Goal: Information Seeking & Learning: Learn about a topic

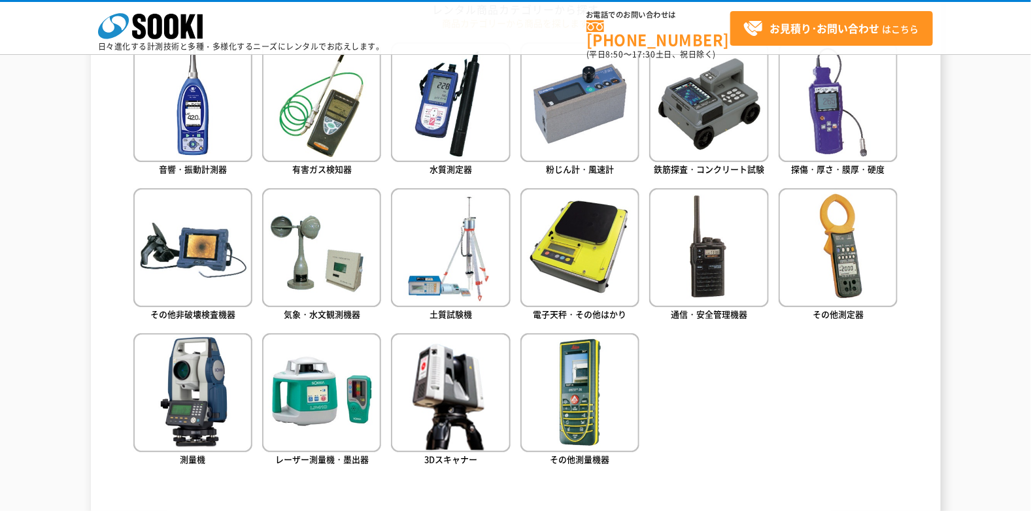
scroll to position [653, 0]
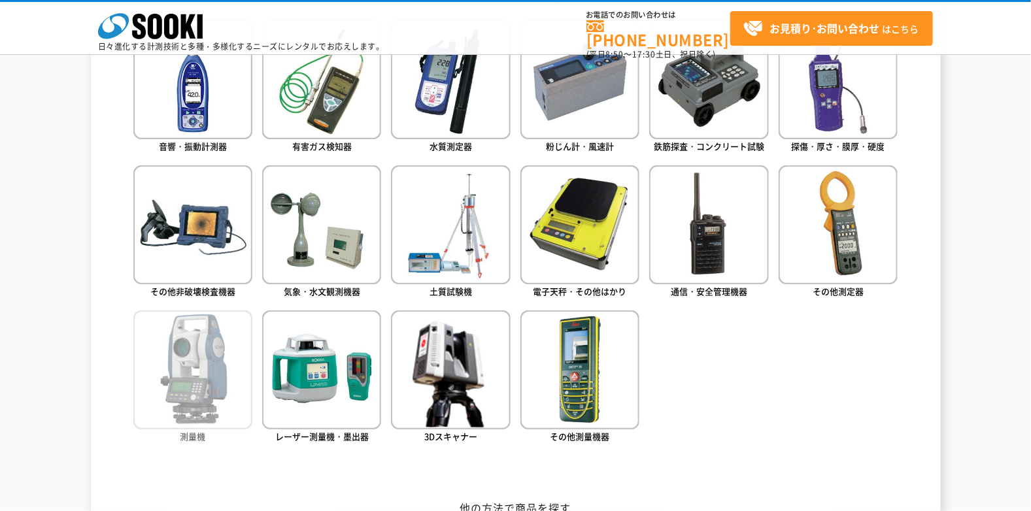
click at [207, 347] on img at bounding box center [192, 369] width 119 height 119
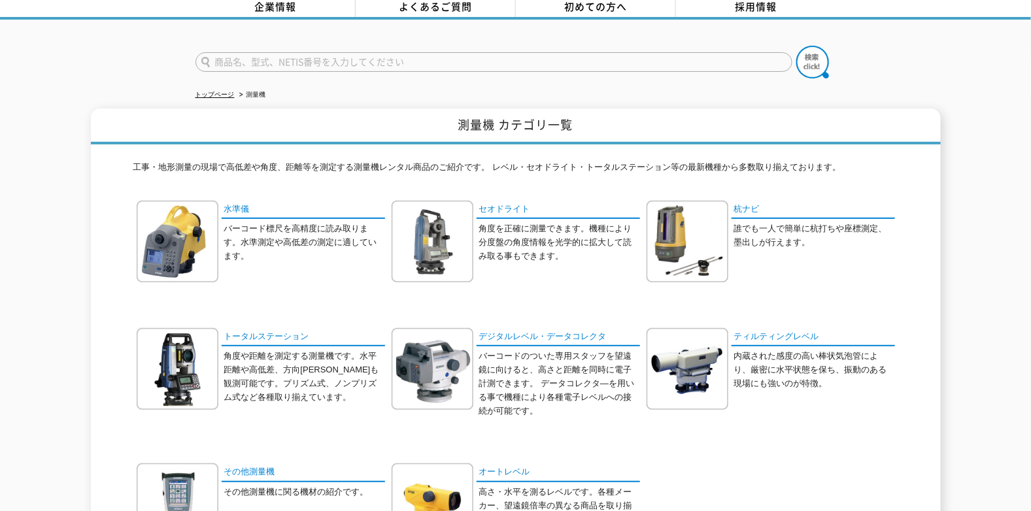
scroll to position [130, 0]
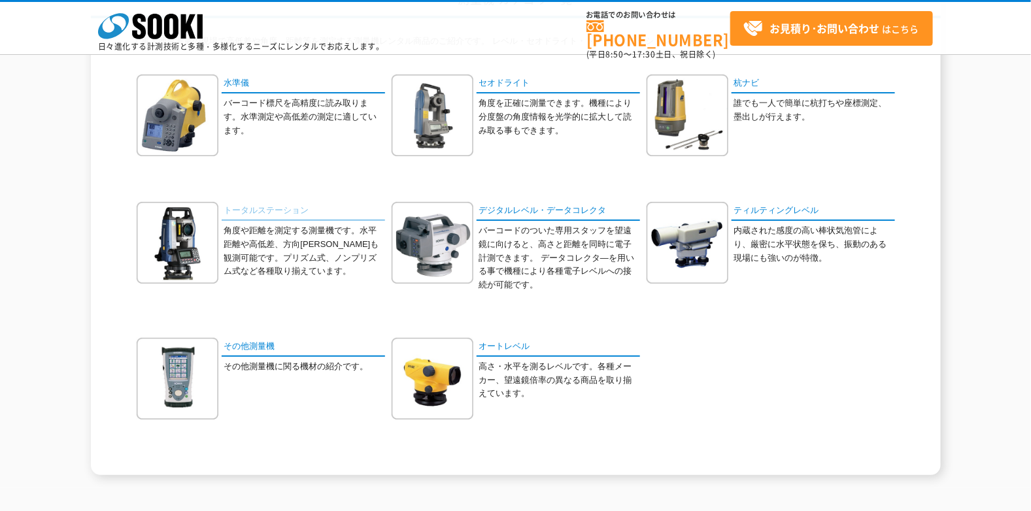
click at [277, 210] on link "トータルステーション" at bounding box center [303, 211] width 163 height 19
click at [517, 76] on link "セオドライト" at bounding box center [557, 84] width 163 height 19
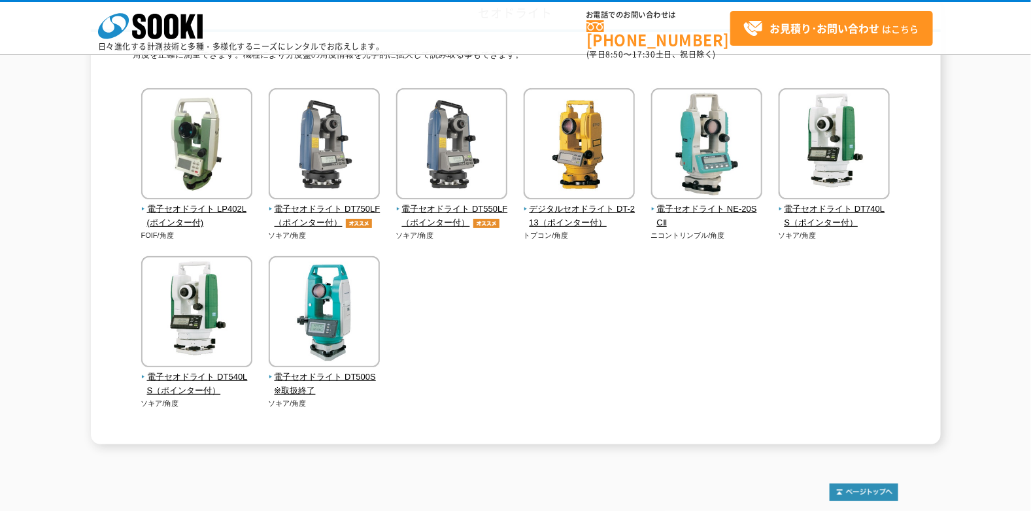
scroll to position [130, 0]
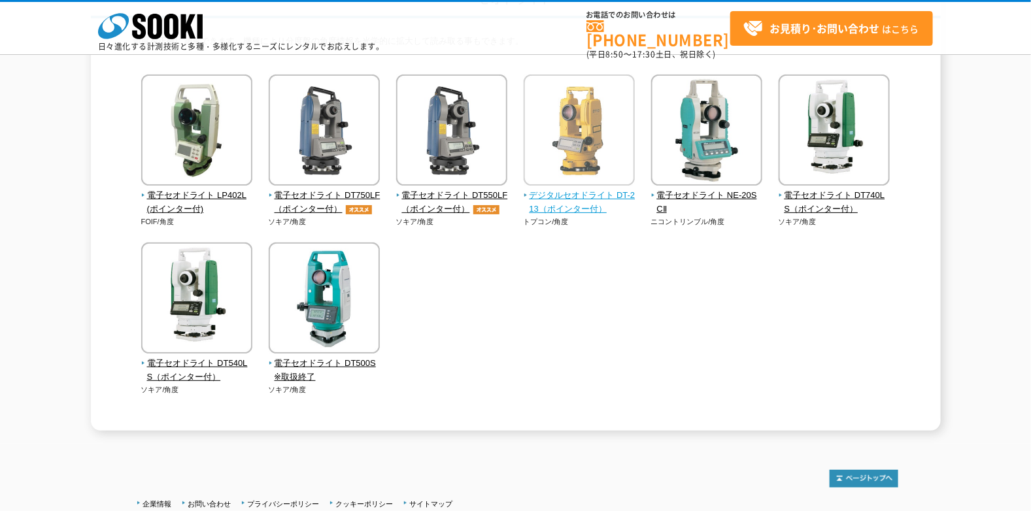
click at [588, 196] on span "デジタルセオドライト DT-213（ポインター付）" at bounding box center [580, 202] width 112 height 27
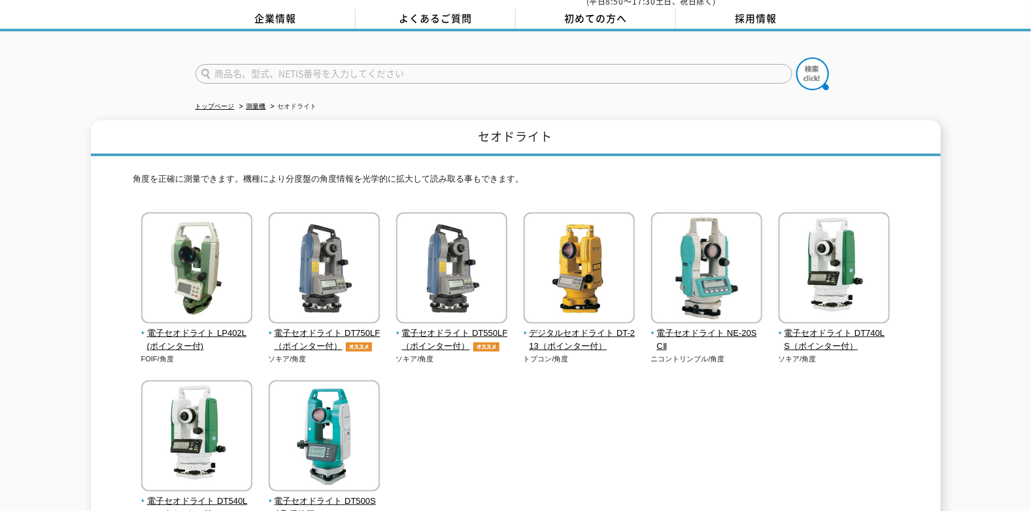
scroll to position [0, 0]
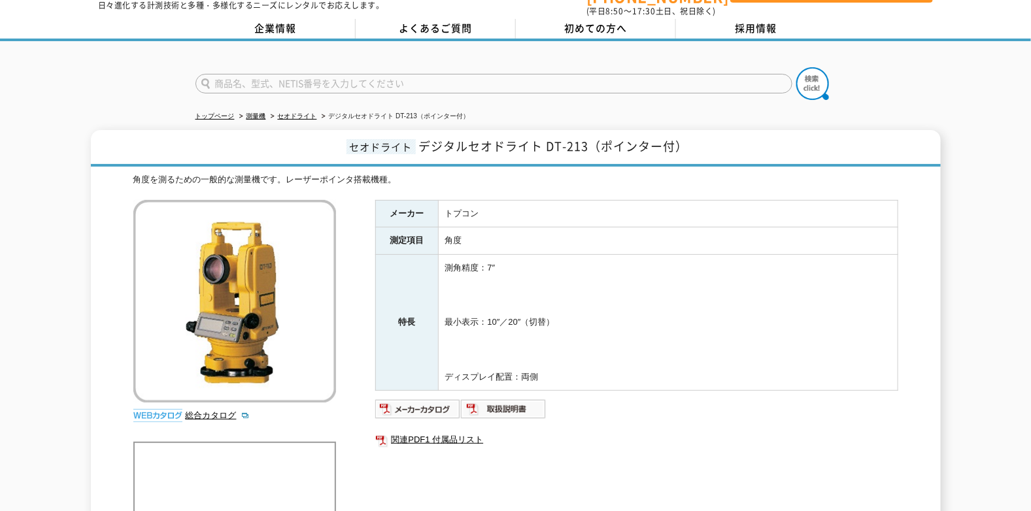
scroll to position [65, 0]
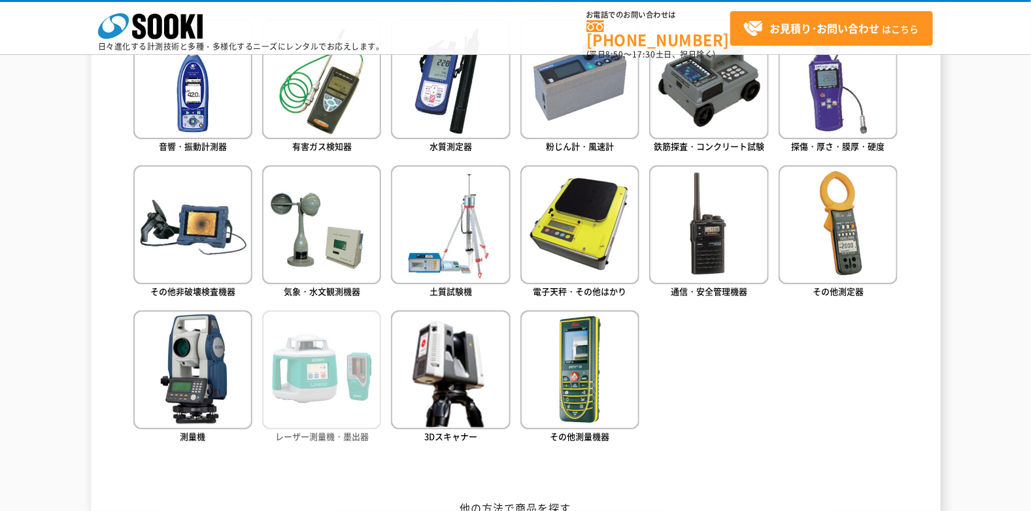
click at [325, 406] on img at bounding box center [321, 369] width 119 height 119
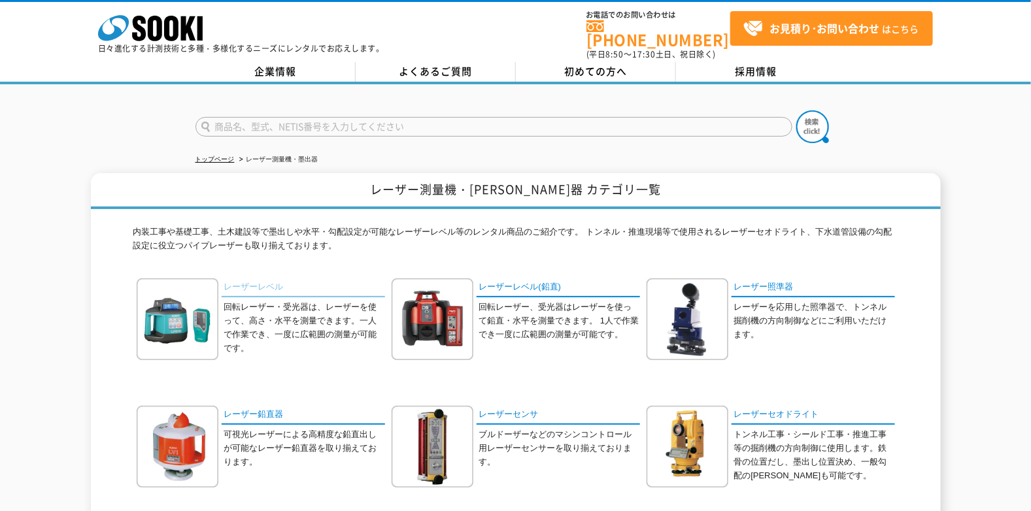
click at [265, 278] on link "レーザーレベル" at bounding box center [303, 287] width 163 height 19
click at [799, 410] on link "レーザーセオドライト" at bounding box center [812, 415] width 163 height 19
click at [799, 409] on link "レーザーセオドライト" at bounding box center [812, 415] width 163 height 19
